Goal: Information Seeking & Learning: Find specific page/section

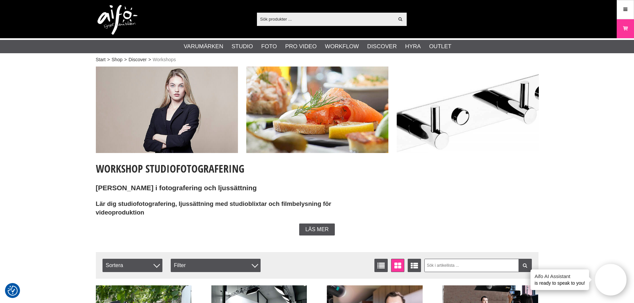
click at [272, 17] on input "text" at bounding box center [325, 19] width 137 height 10
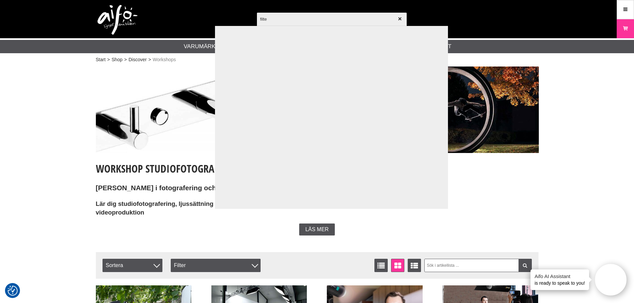
type input "filtet"
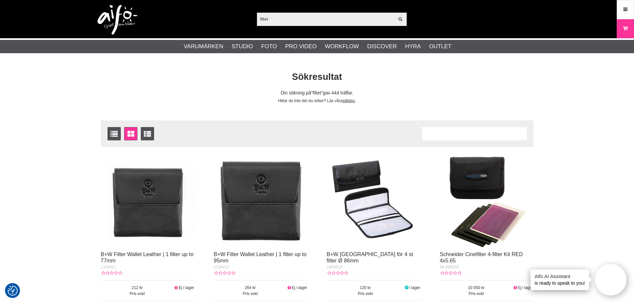
click at [270, 18] on input "filtet" at bounding box center [325, 19] width 137 height 10
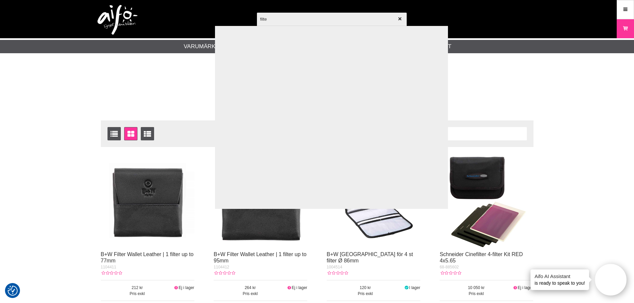
type input "filter"
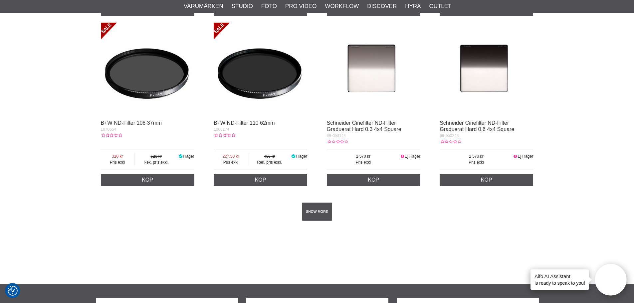
scroll to position [1198, 0]
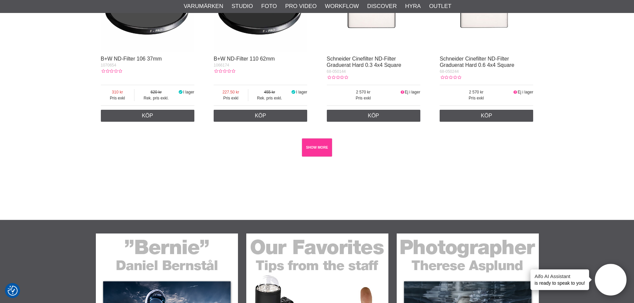
click at [314, 146] on link "SHOW MORE" at bounding box center [317, 147] width 30 height 18
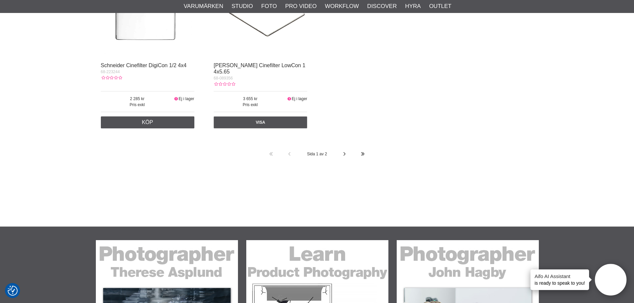
scroll to position [10480, 0]
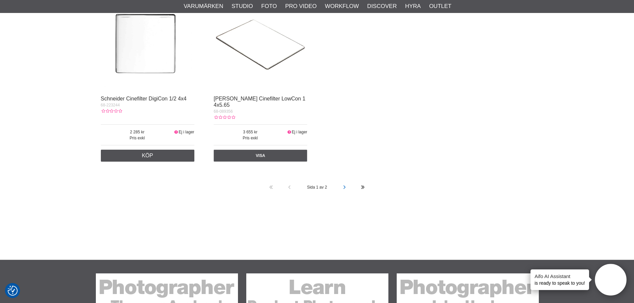
click at [343, 178] on icon at bounding box center [344, 187] width 5 height 18
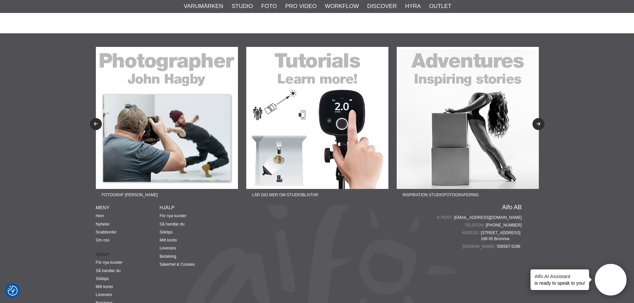
scroll to position [8543, 0]
